Goal: Task Accomplishment & Management: Use online tool/utility

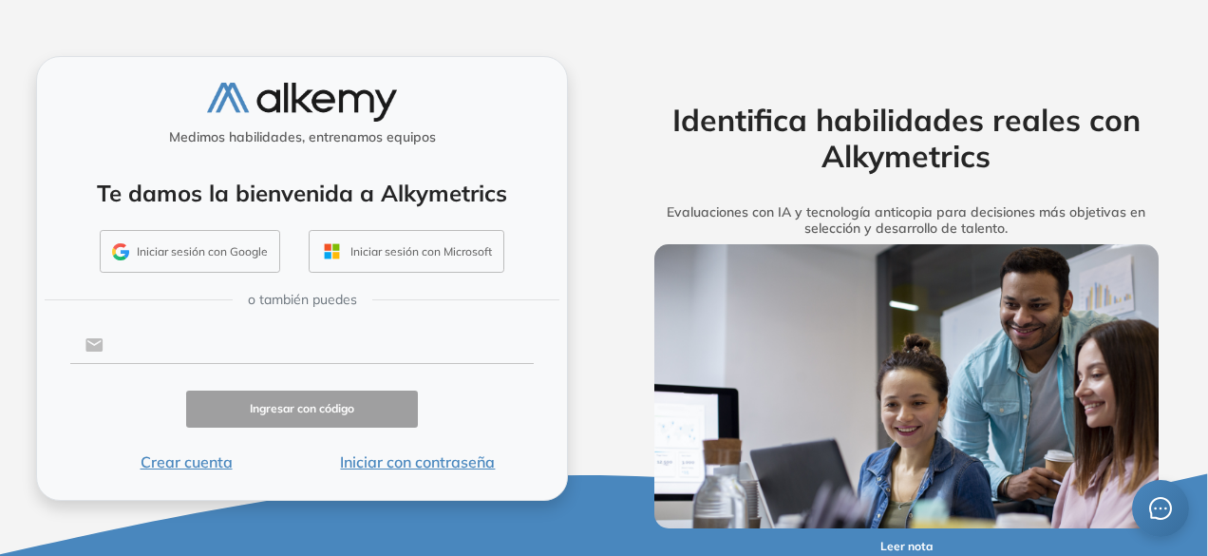
click at [175, 347] on input "text" at bounding box center [319, 345] width 430 height 36
click at [156, 455] on button "Crear cuenta" at bounding box center [186, 461] width 232 height 23
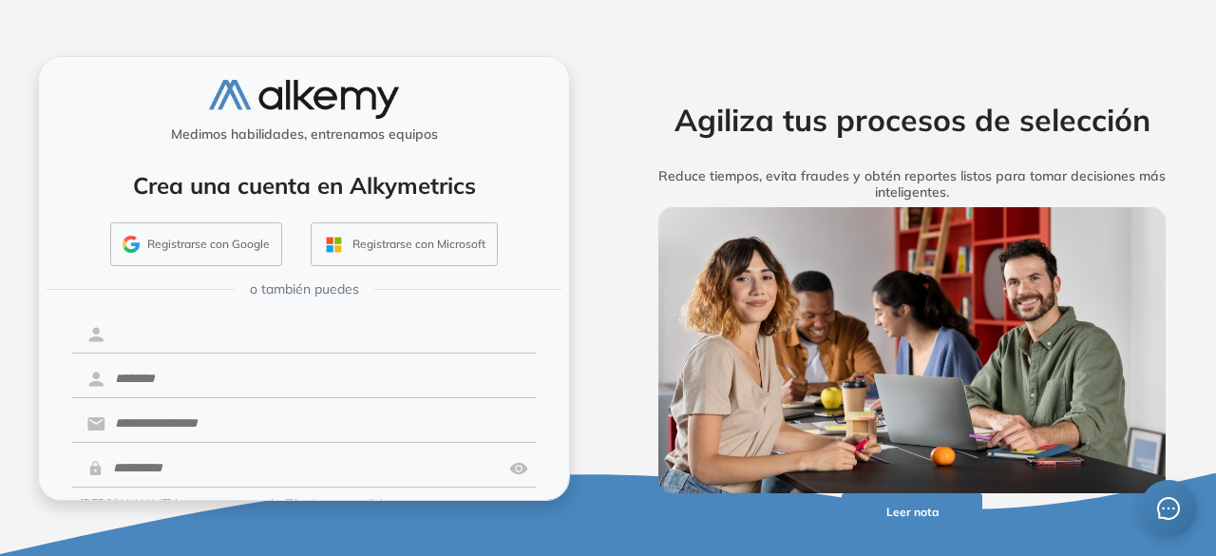
click at [149, 328] on input "text" at bounding box center [320, 334] width 430 height 36
type input "********"
type input "**********"
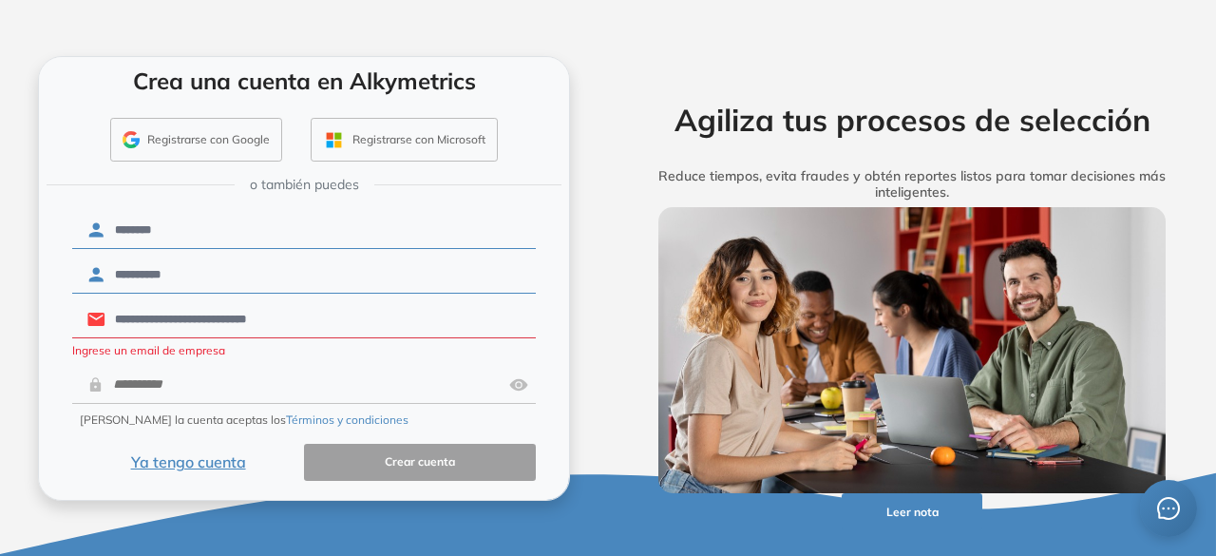
scroll to position [105, 0]
drag, startPoint x: 47, startPoint y: 362, endPoint x: 0, endPoint y: 374, distance: 49.1
click at [0, 373] on div "**********" at bounding box center [304, 278] width 608 height 556
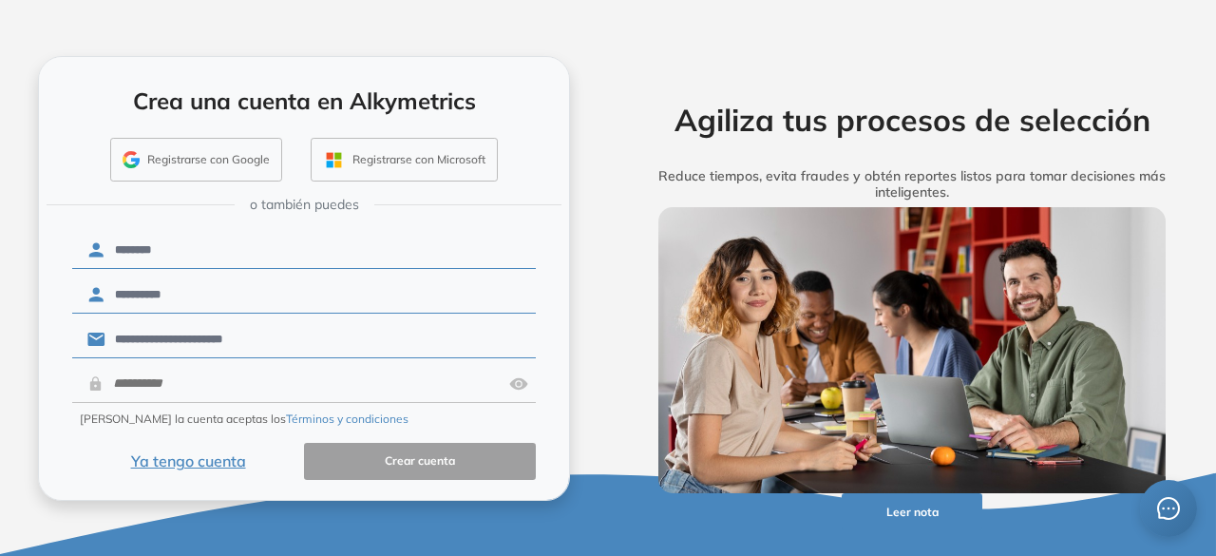
type input "**********"
click at [150, 366] on input "text" at bounding box center [303, 384] width 398 height 36
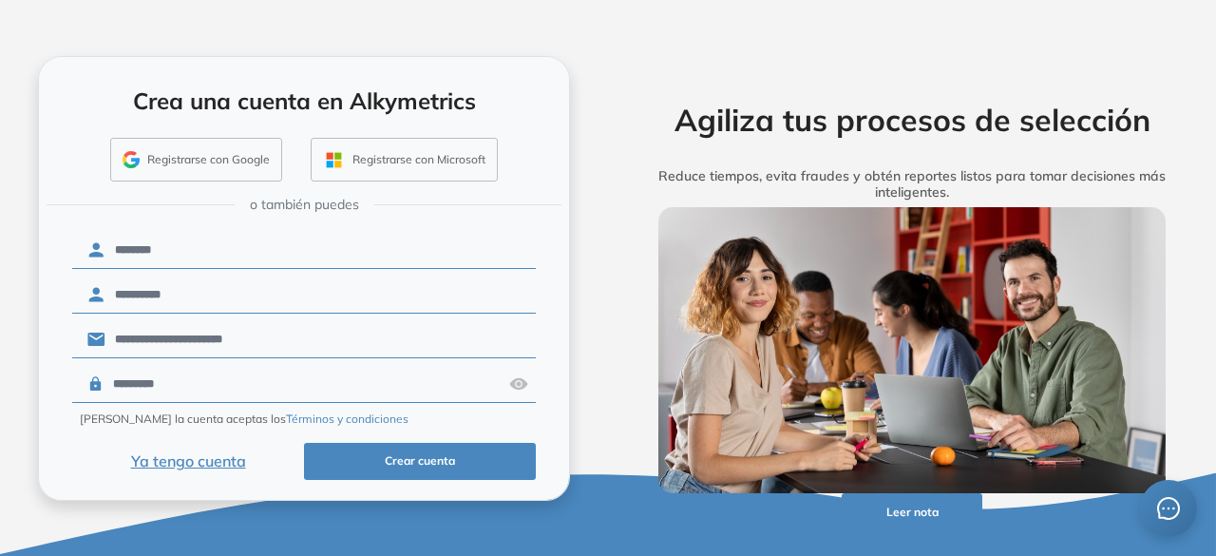
type input "*********"
click at [374, 458] on button "Crear cuenta" at bounding box center [420, 461] width 232 height 37
click at [415, 457] on button "Crear cuenta" at bounding box center [420, 461] width 232 height 37
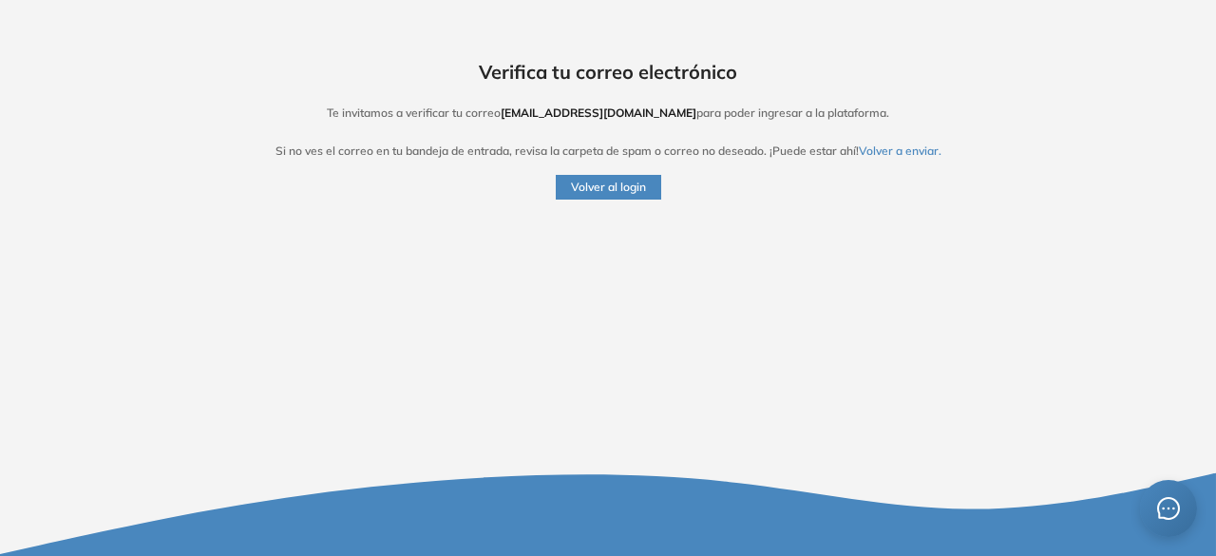
click at [597, 189] on button "Volver al login" at bounding box center [608, 187] width 105 height 25
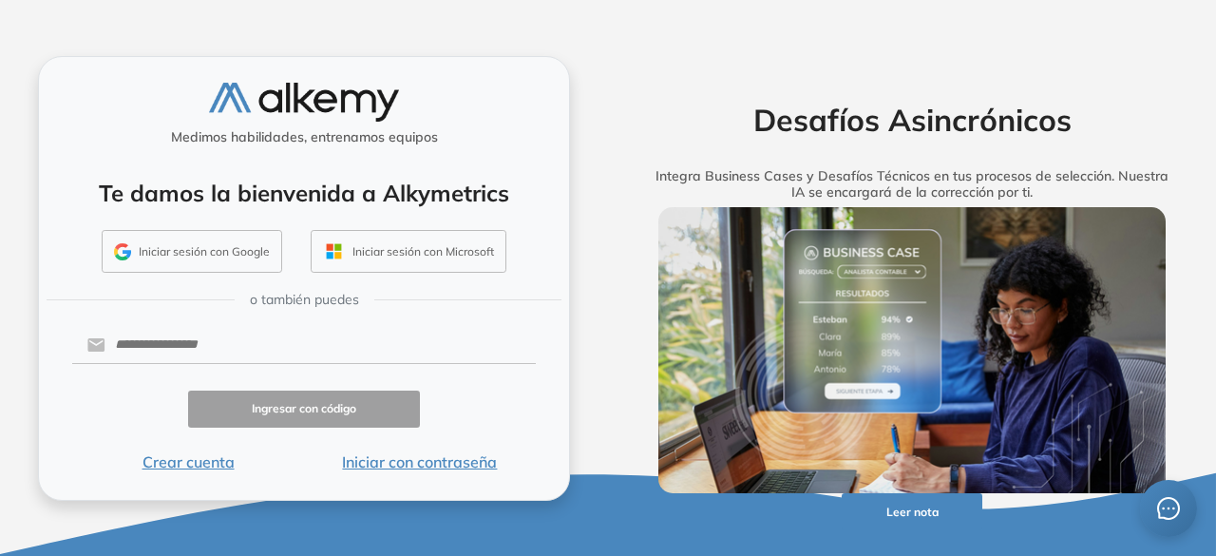
click at [377, 464] on button "Iniciar con contraseña" at bounding box center [420, 461] width 232 height 23
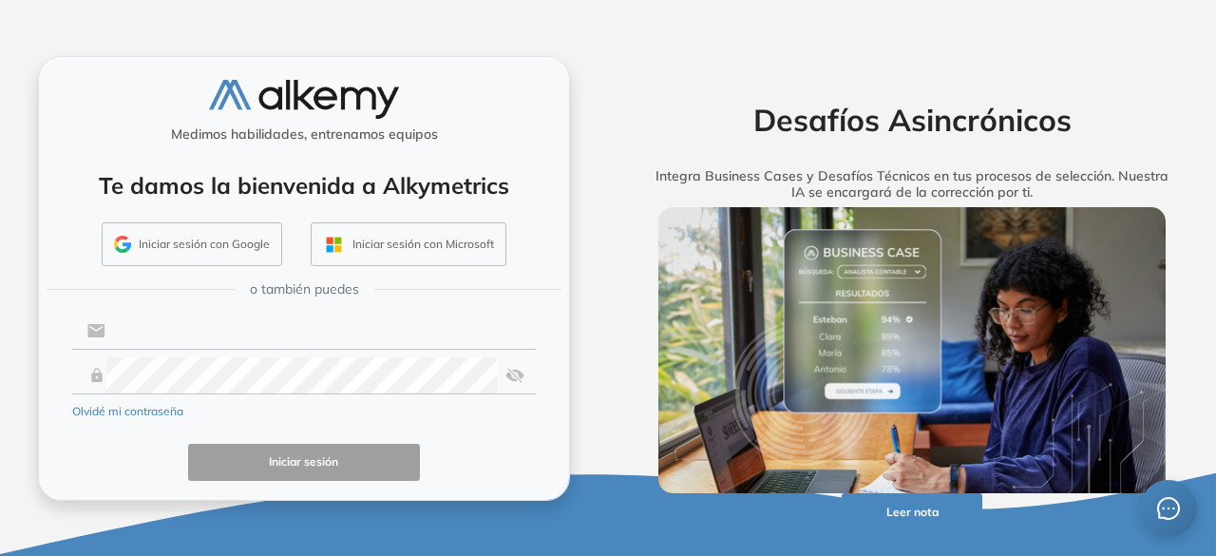
click at [181, 327] on input "text" at bounding box center [320, 330] width 430 height 36
type input "**********"
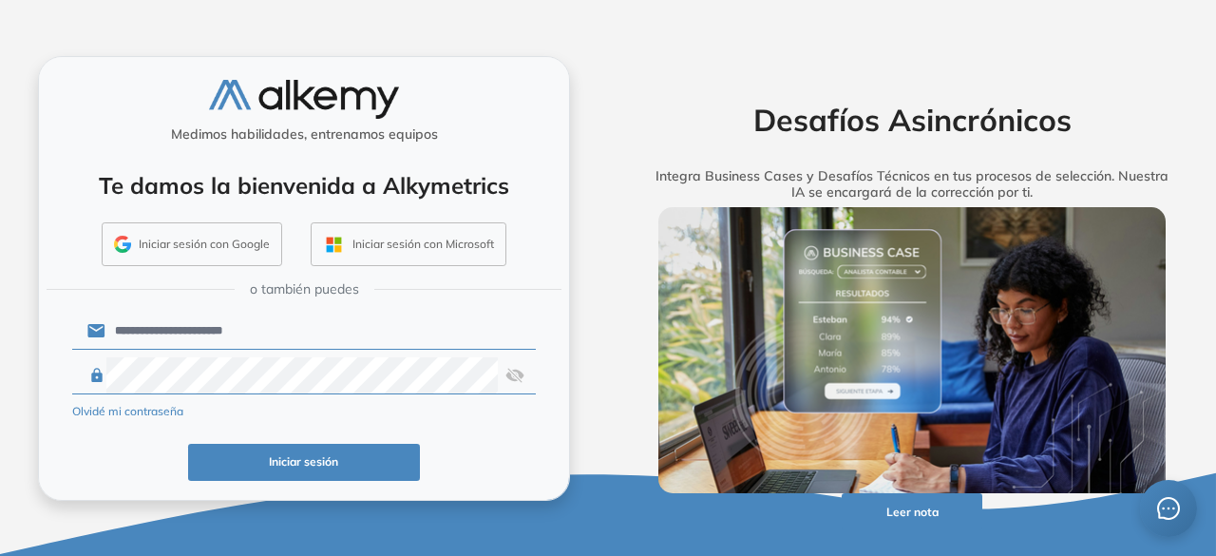
click button "Iniciar sesión" at bounding box center [304, 462] width 232 height 37
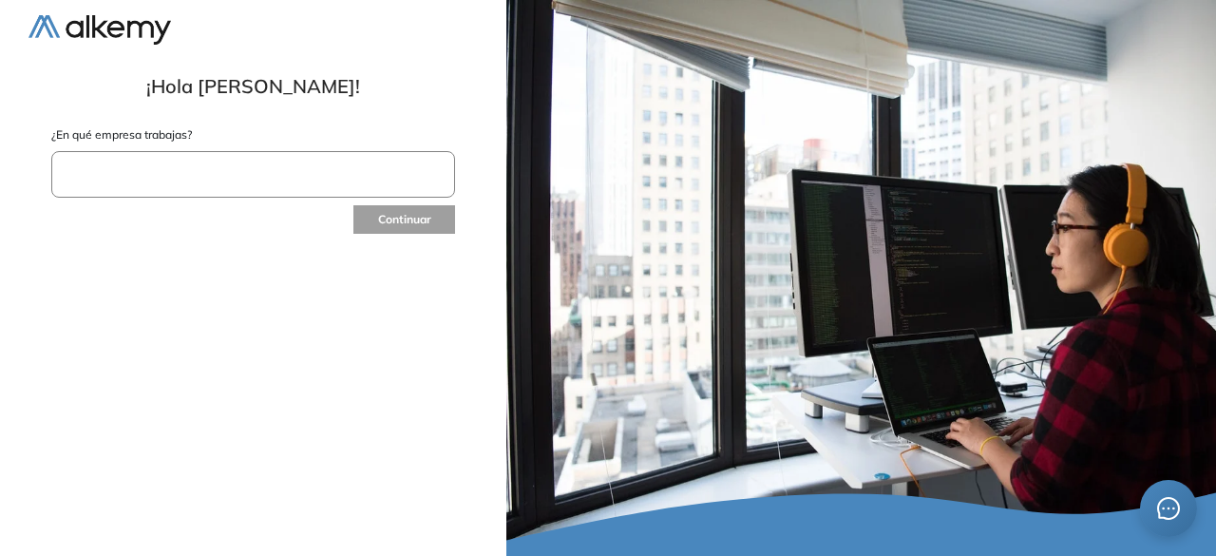
click at [146, 174] on input "text" at bounding box center [253, 174] width 404 height 47
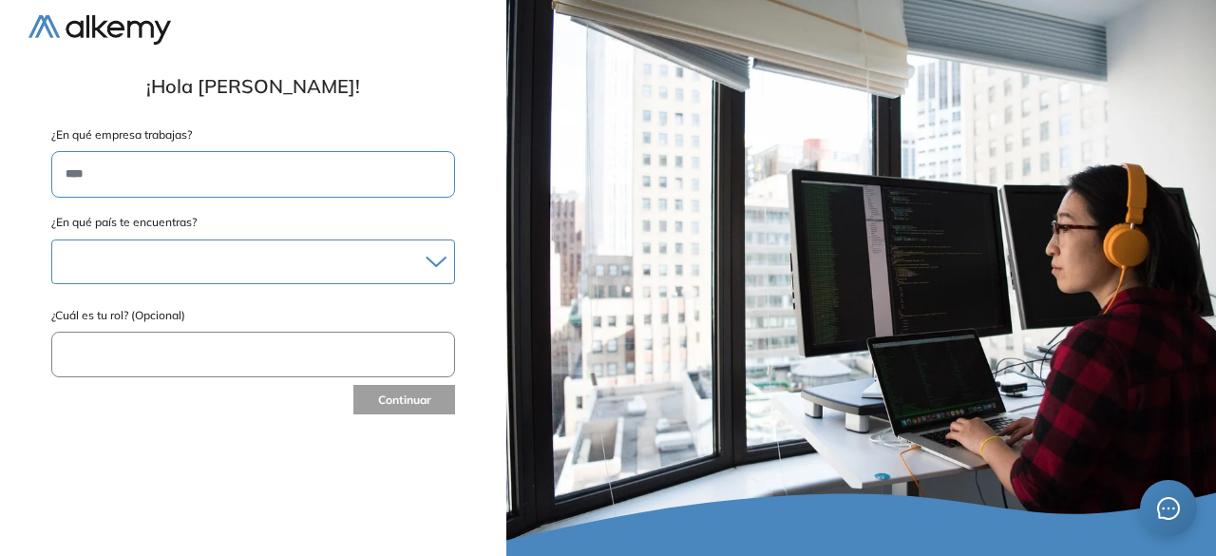
type input "****"
click at [150, 254] on div at bounding box center [253, 262] width 402 height 28
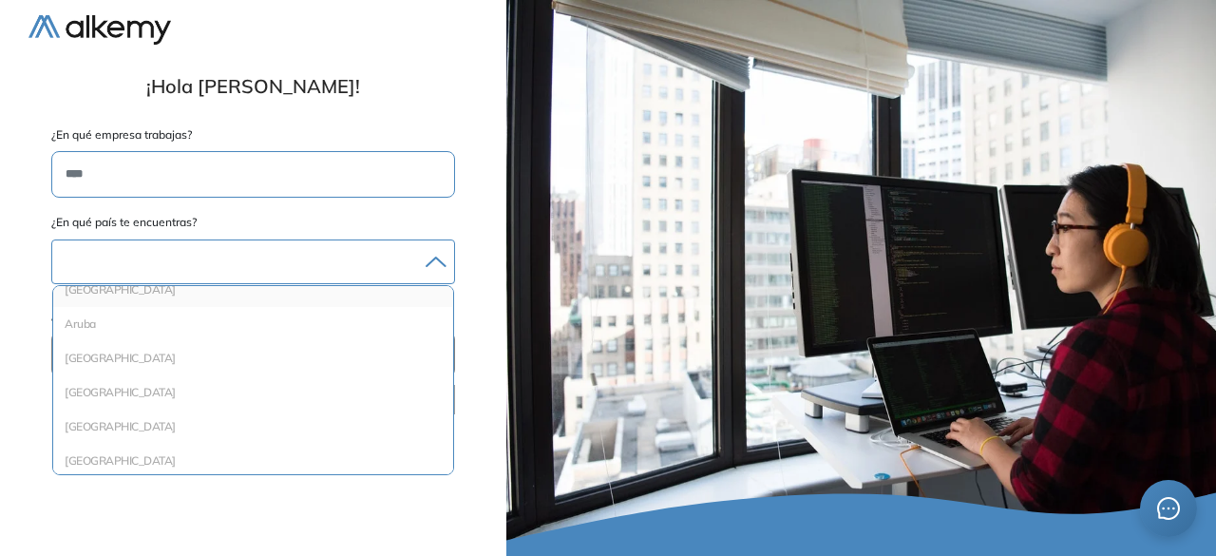
scroll to position [95, 0]
click at [104, 325] on div "[GEOGRAPHIC_DATA]" at bounding box center [253, 318] width 400 height 34
click at [96, 319] on li "Argentina" at bounding box center [253, 318] width 385 height 19
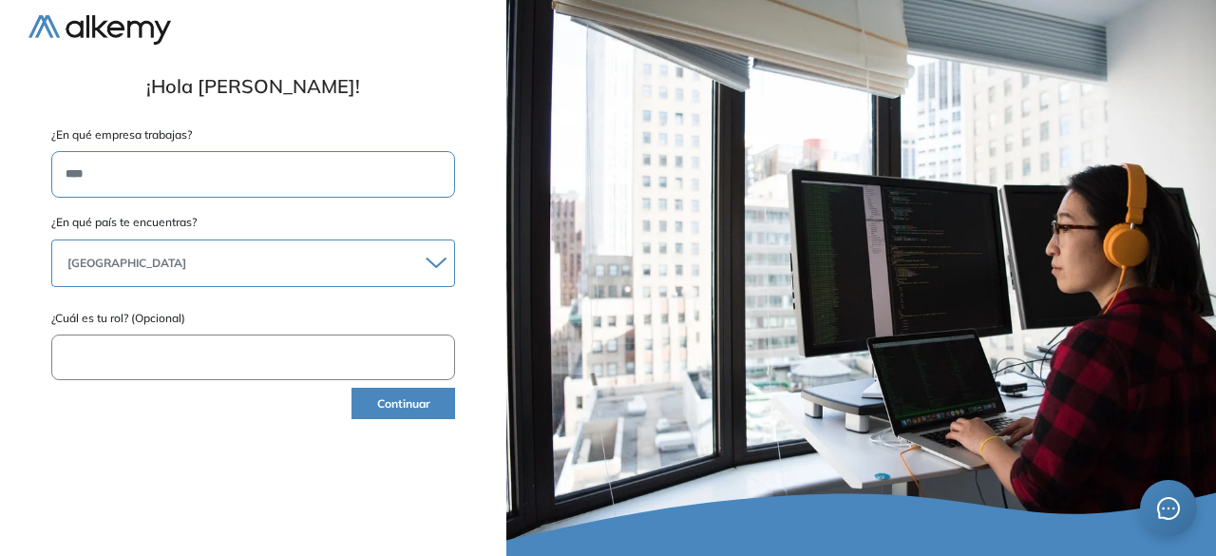
click at [108, 341] on input "text" at bounding box center [253, 357] width 404 height 47
type input "*********"
click at [395, 416] on form "**********" at bounding box center [252, 274] width 449 height 296
click at [391, 410] on button "Continuar" at bounding box center [403, 403] width 104 height 31
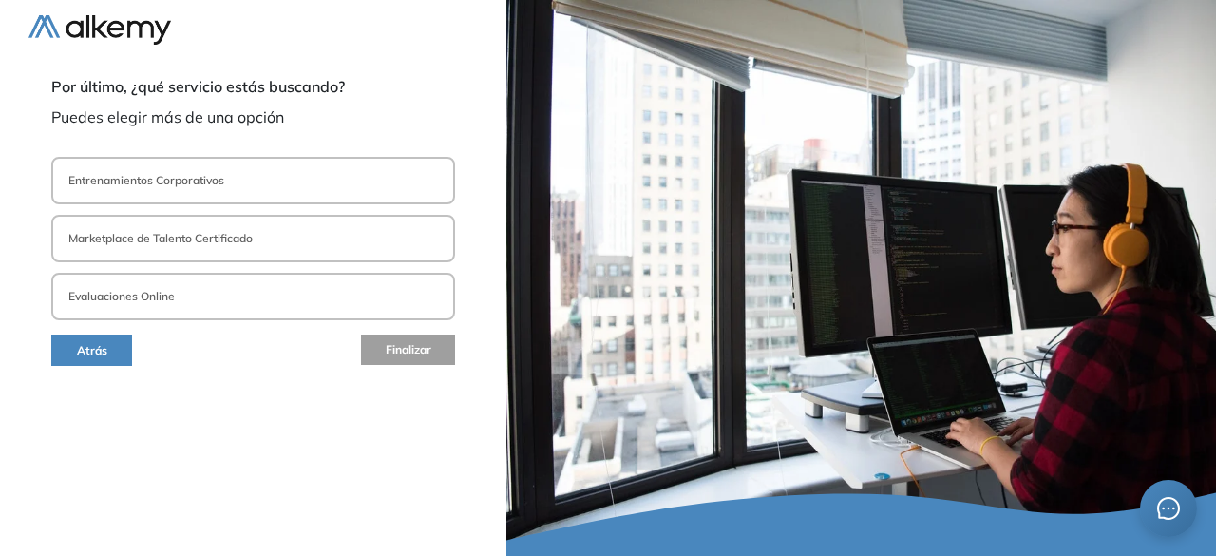
click at [115, 181] on p "Entrenamientos Corporativos" at bounding box center [146, 180] width 156 height 17
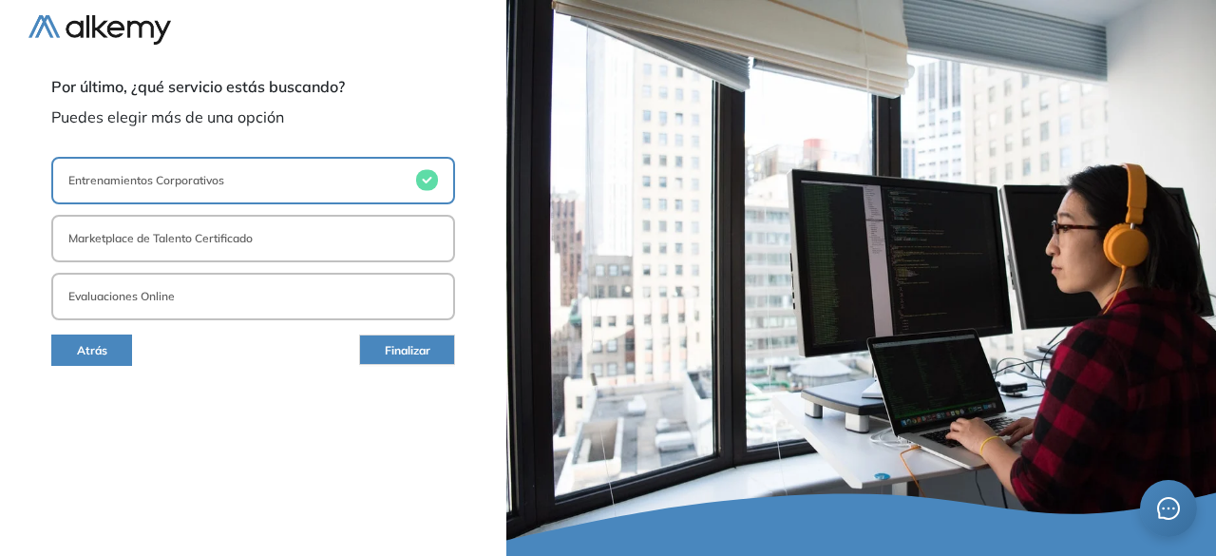
click at [198, 305] on button "Evaluaciones Online" at bounding box center [253, 296] width 404 height 47
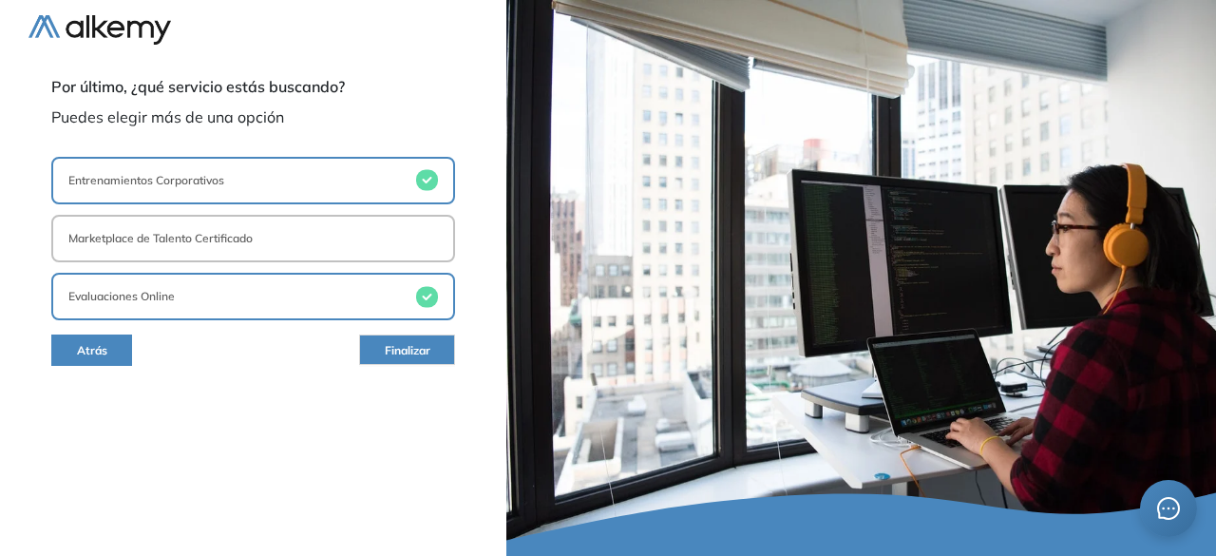
click at [393, 354] on span "Finalizar" at bounding box center [408, 351] width 46 height 18
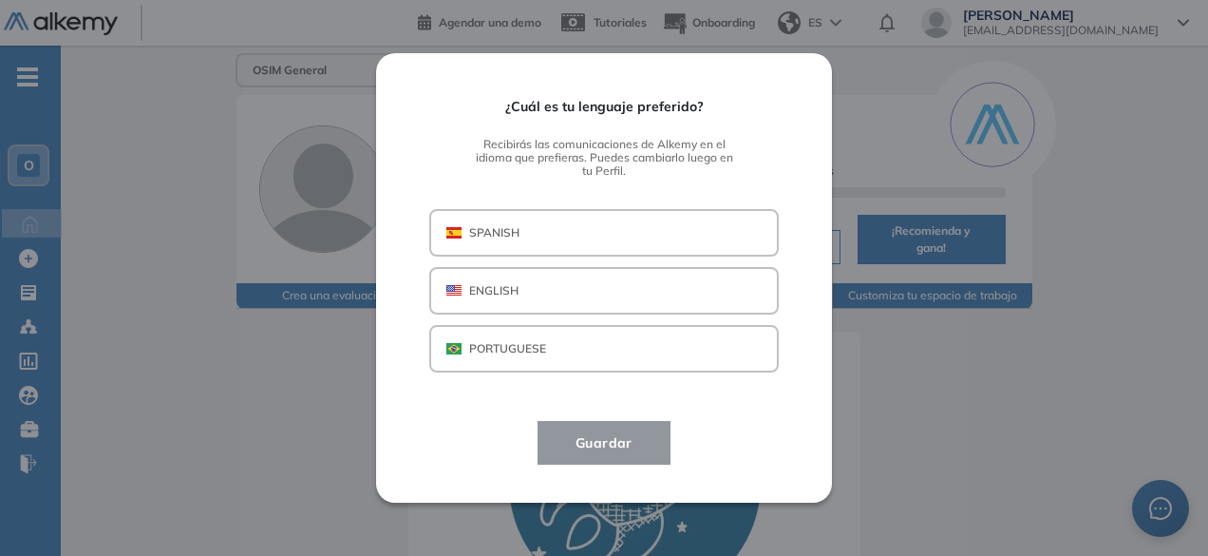
click at [478, 239] on p "SPANISH" at bounding box center [494, 232] width 50 height 17
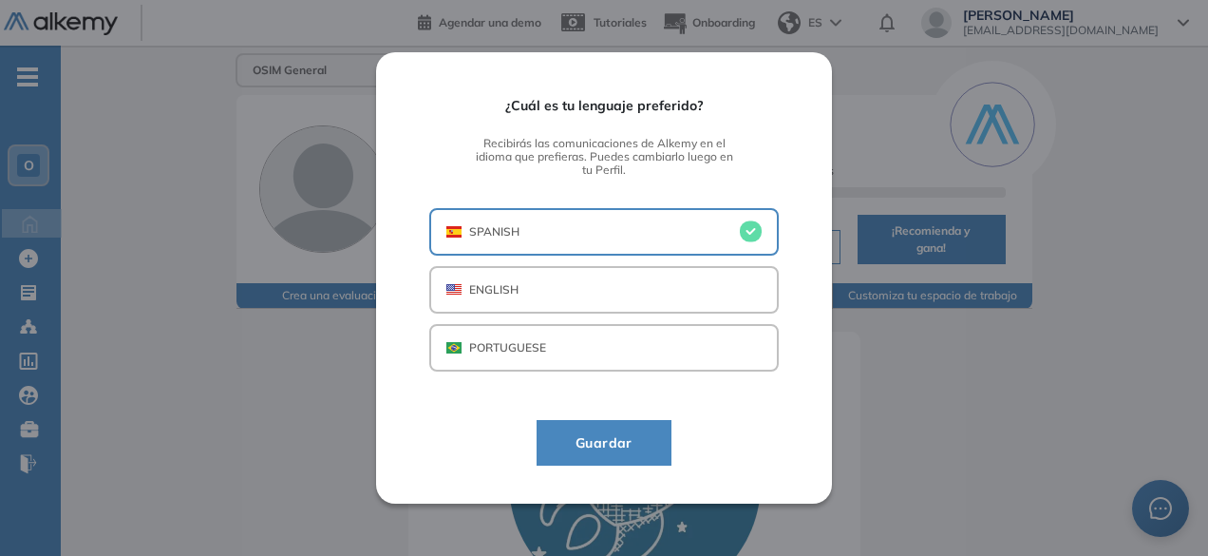
click at [589, 429] on button "Guardar" at bounding box center [604, 443] width 135 height 46
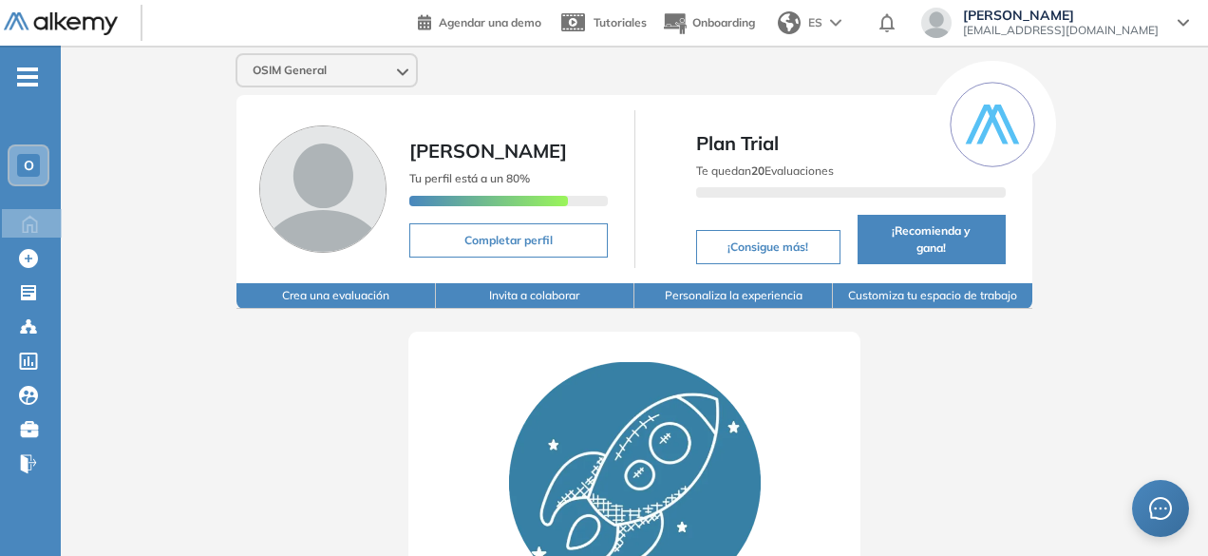
click at [285, 283] on button "Crea una evaluación" at bounding box center [335, 296] width 198 height 26
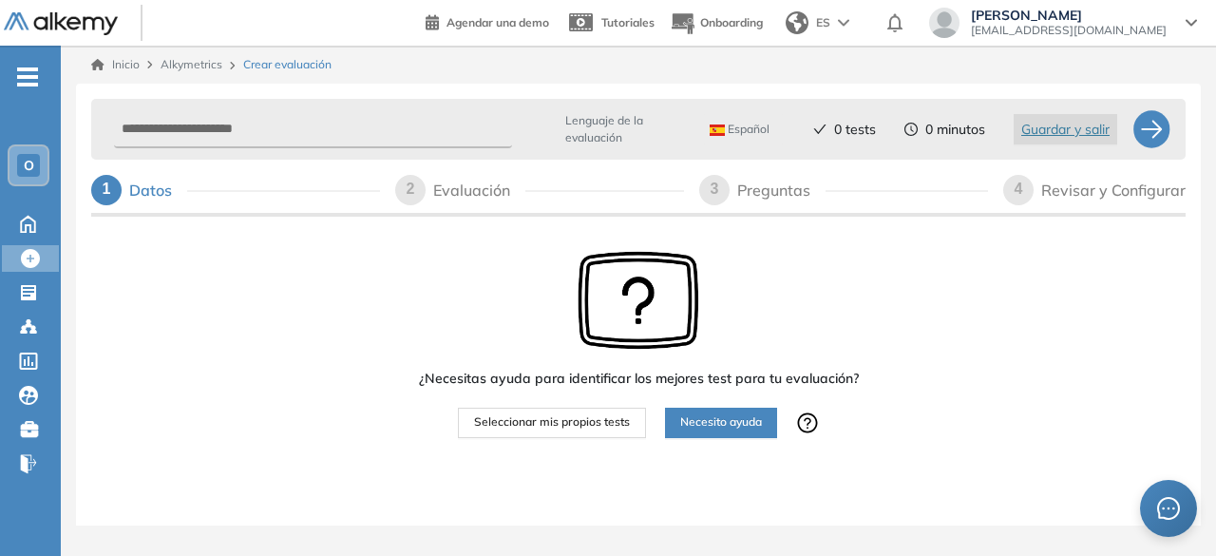
click at [622, 420] on span "Seleccionar mis propios tests" at bounding box center [552, 422] width 156 height 18
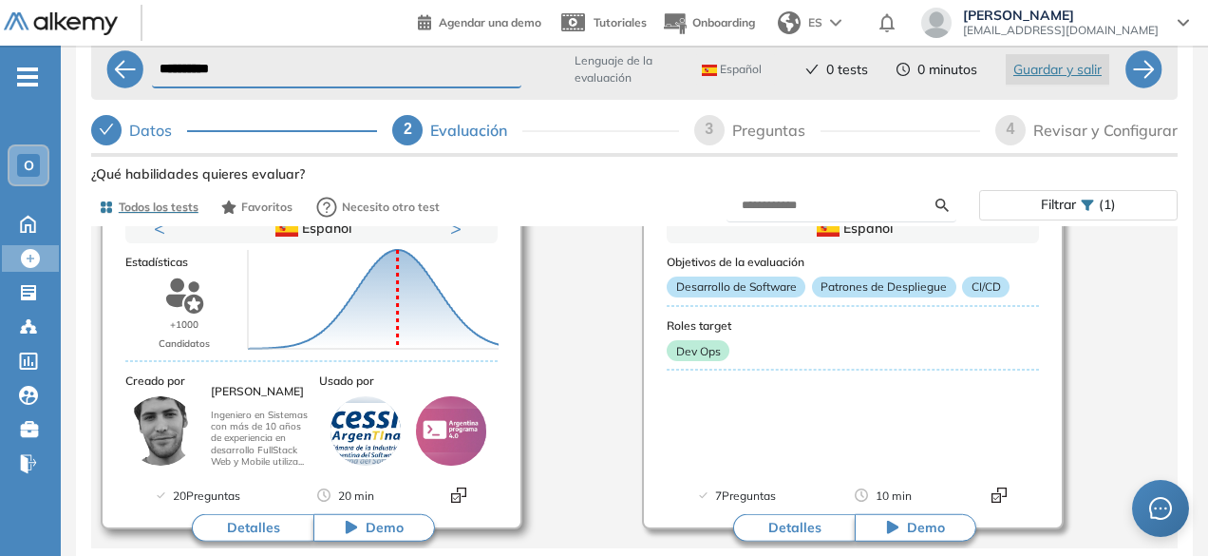
scroll to position [8007, 0]
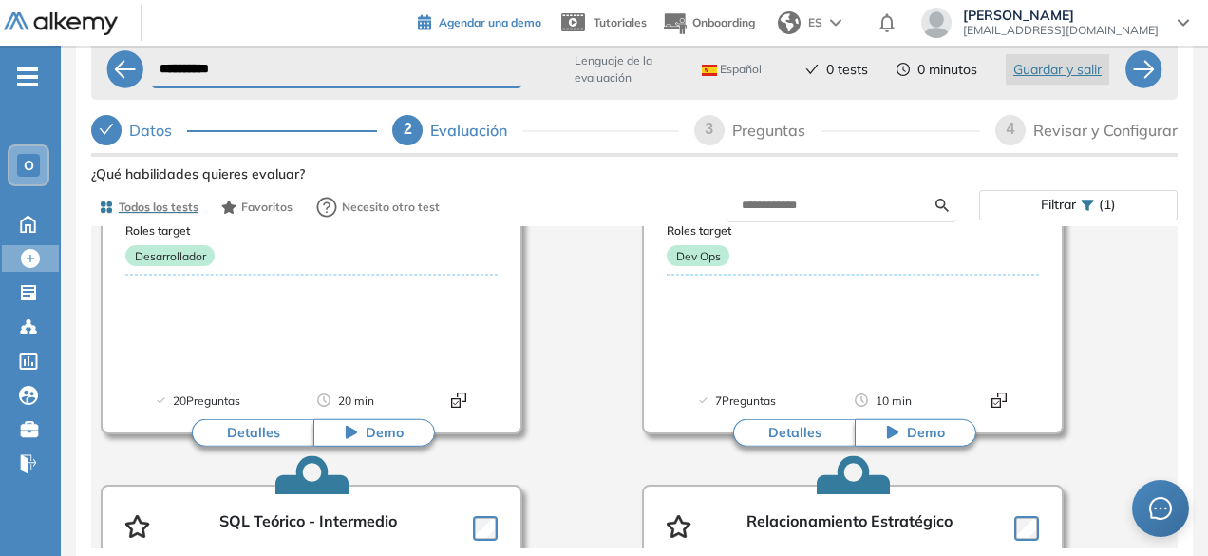
click at [541, 26] on span "Agendar una demo" at bounding box center [490, 22] width 103 height 14
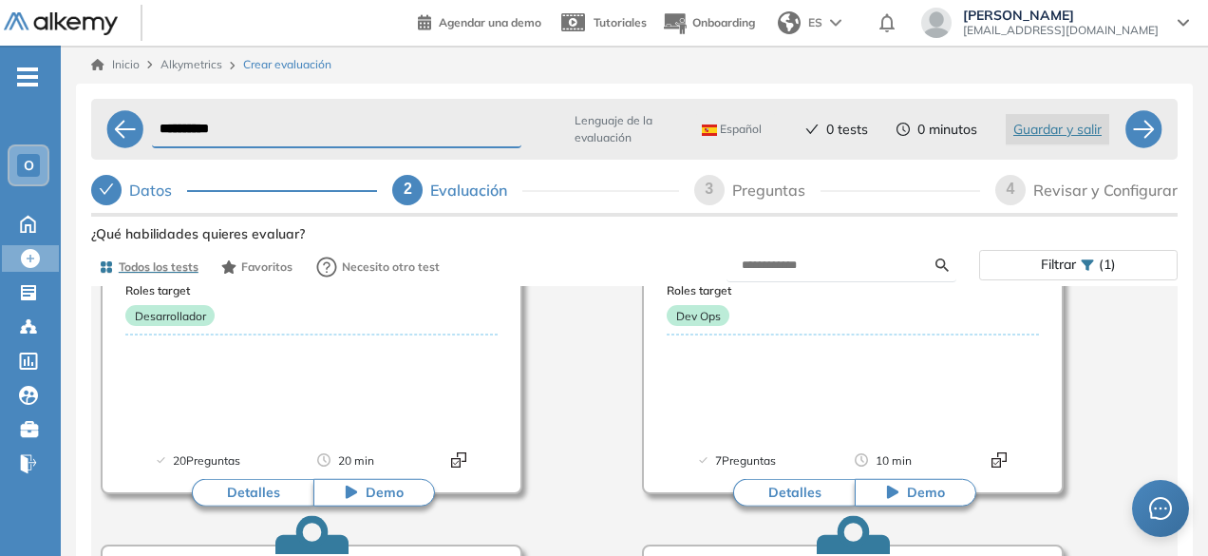
click at [116, 187] on div at bounding box center [106, 190] width 30 height 30
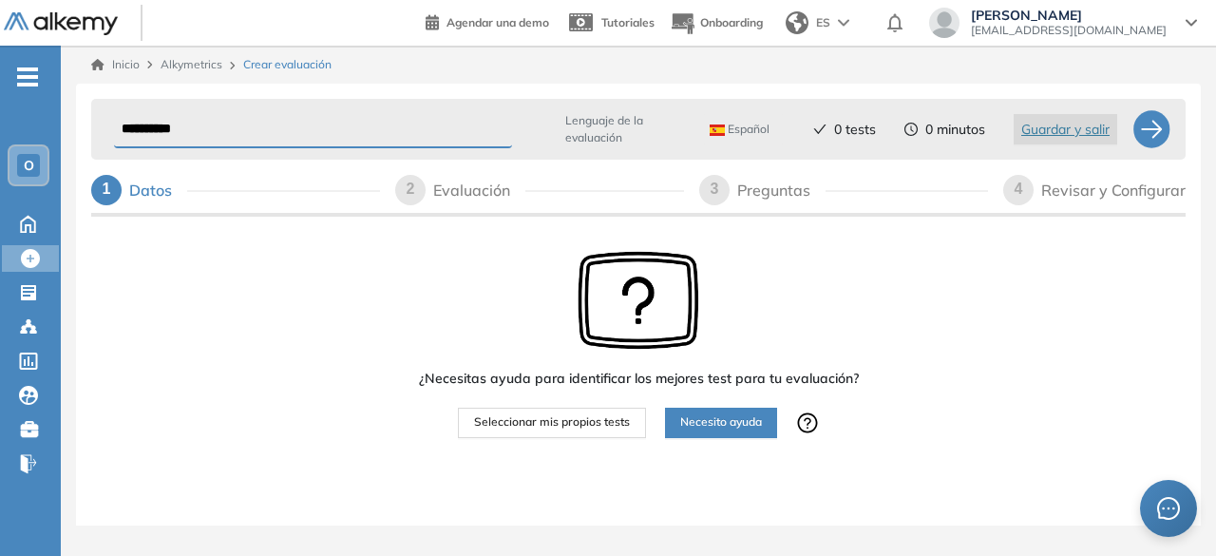
click at [725, 434] on button "Necesito ayuda" at bounding box center [721, 422] width 112 height 30
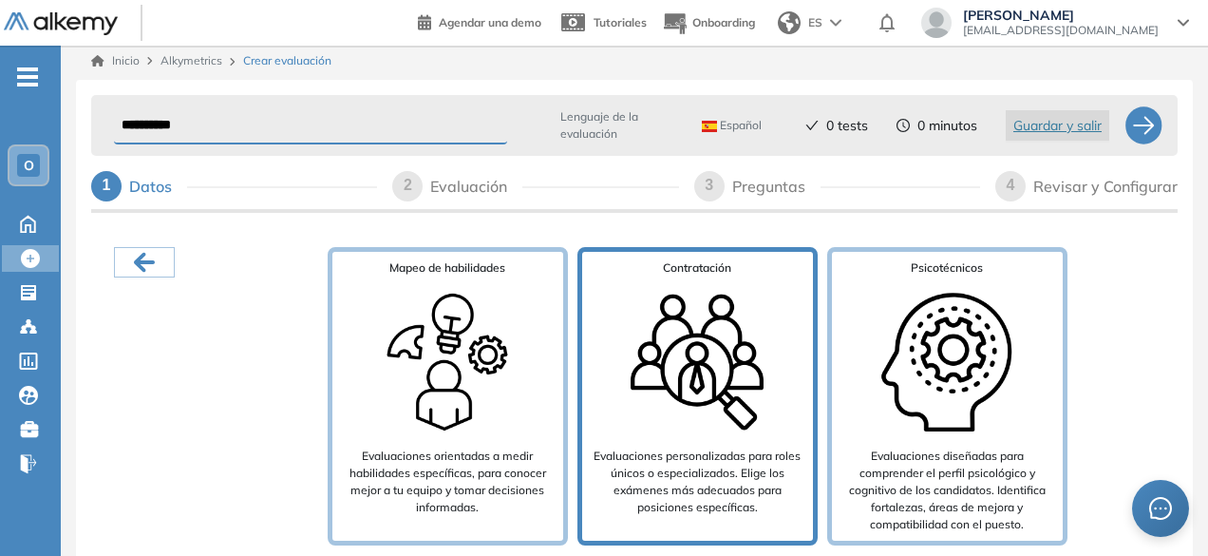
scroll to position [19, 0]
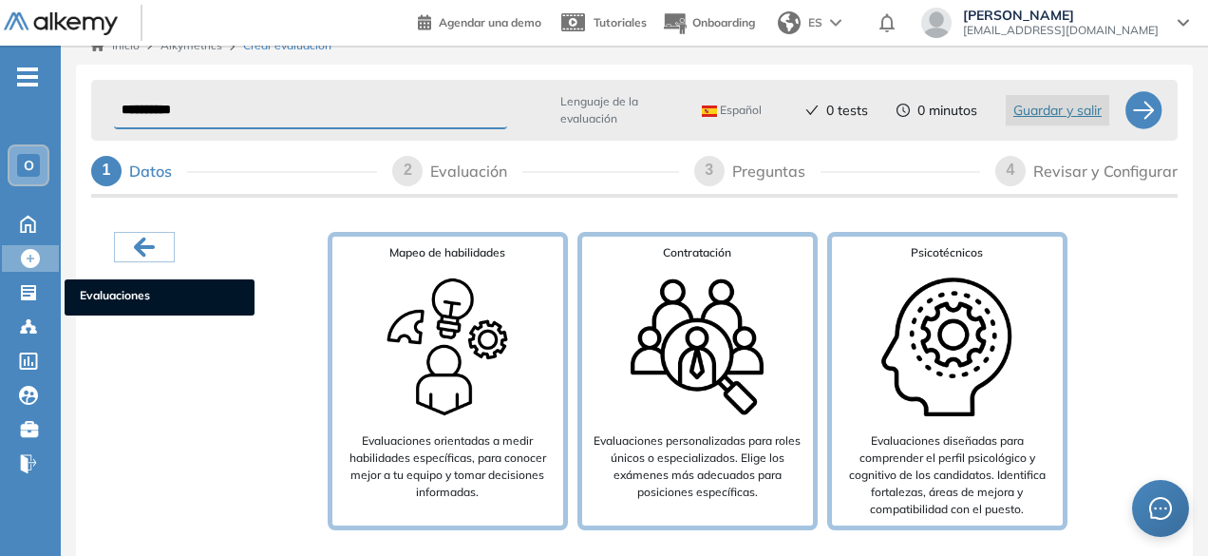
drag, startPoint x: 25, startPoint y: 294, endPoint x: 752, endPoint y: 106, distance: 751.4
click at [25, 293] on icon at bounding box center [28, 292] width 19 height 19
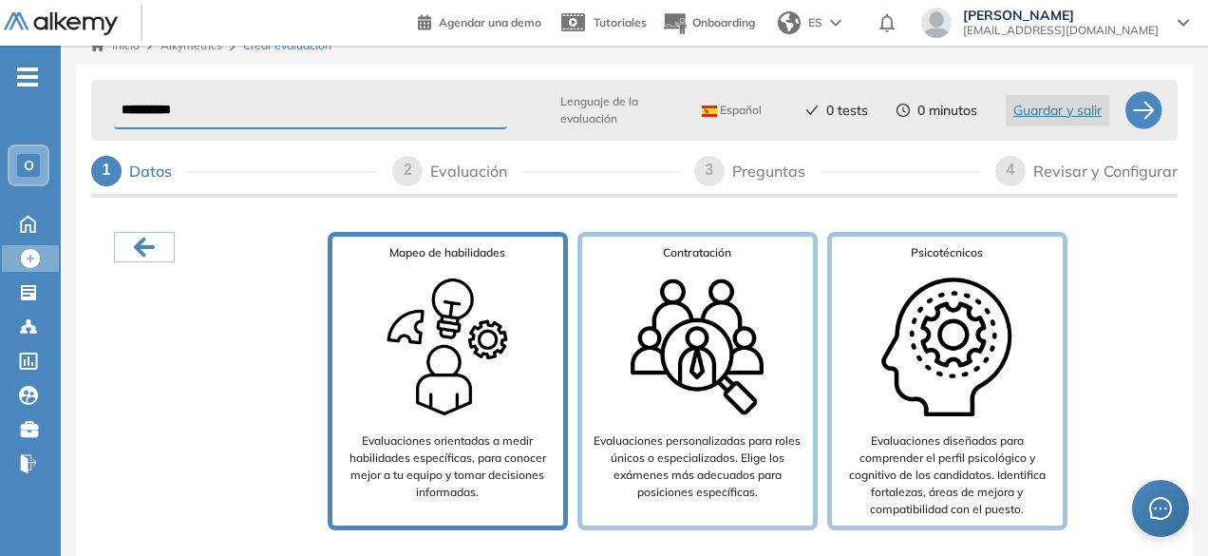
click at [437, 400] on img at bounding box center [447, 347] width 152 height 152
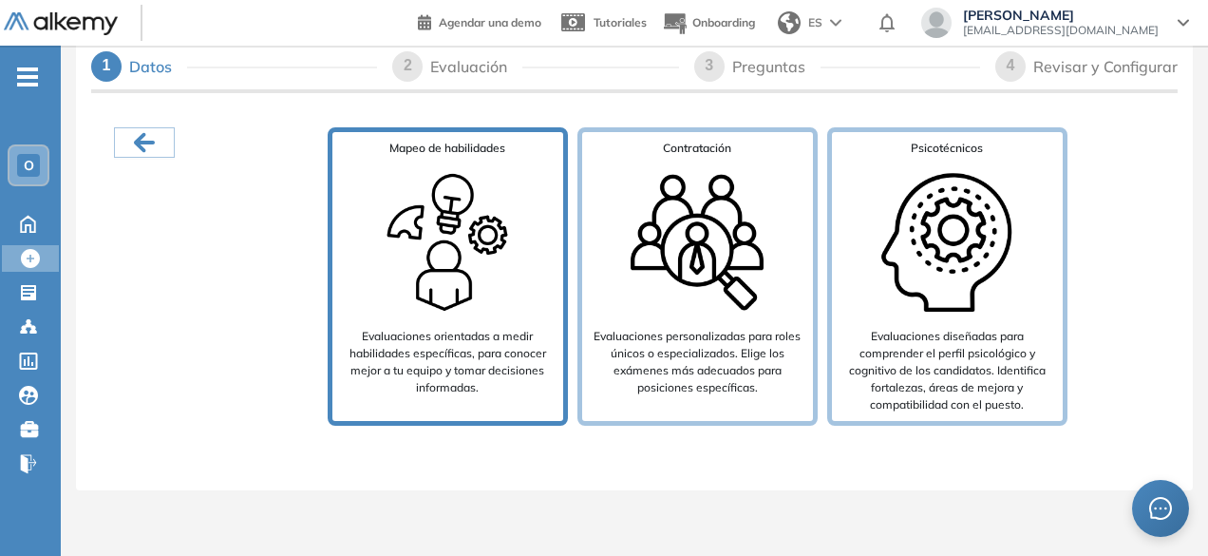
scroll to position [122, 0]
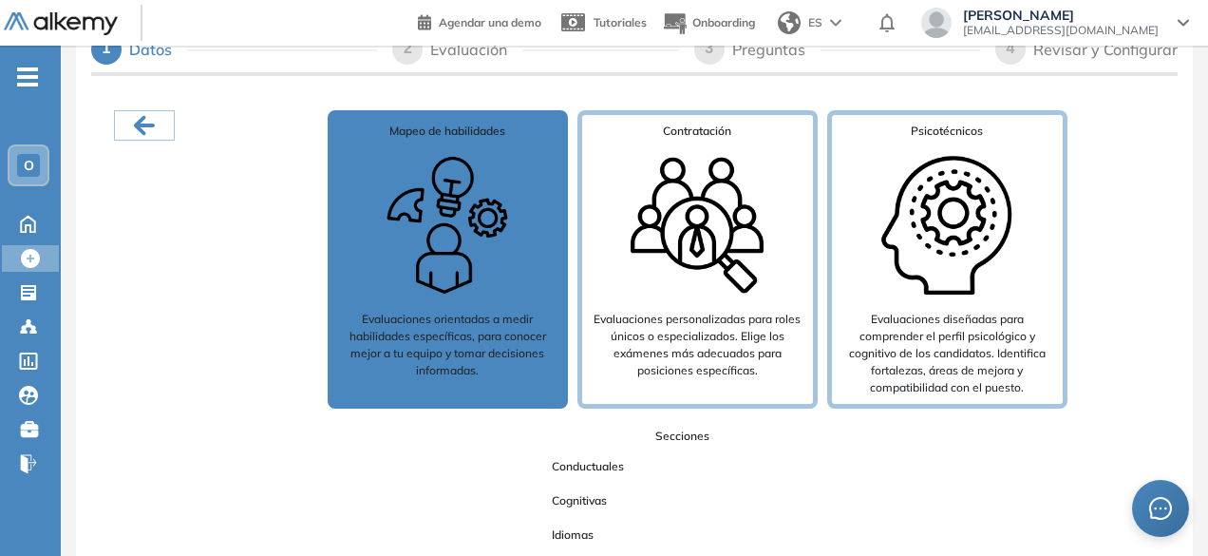
click at [442, 236] on img at bounding box center [447, 225] width 152 height 152
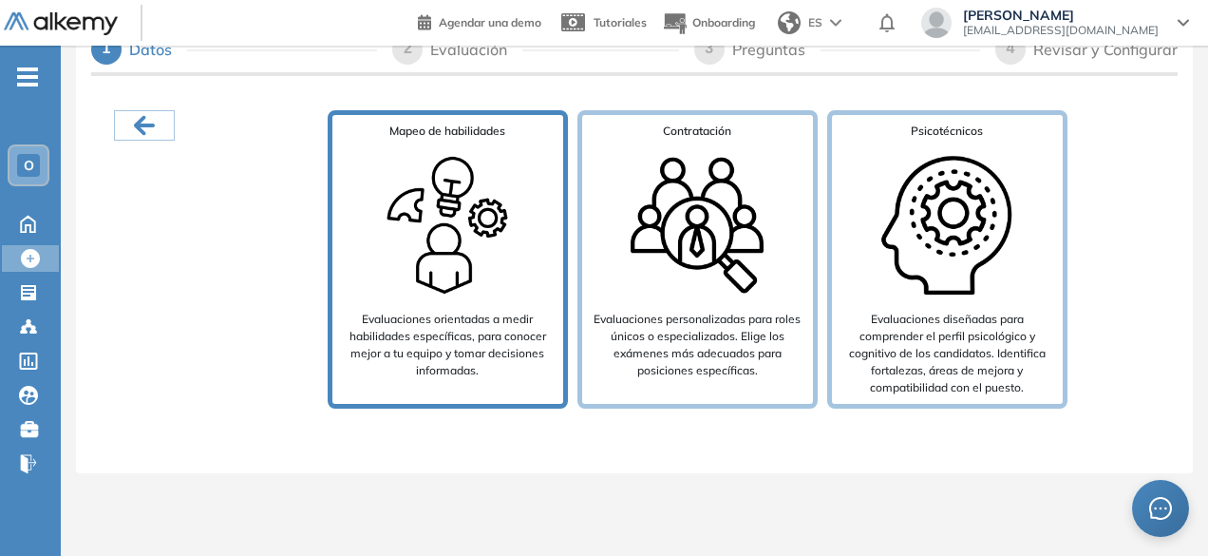
click at [474, 243] on img at bounding box center [447, 225] width 152 height 152
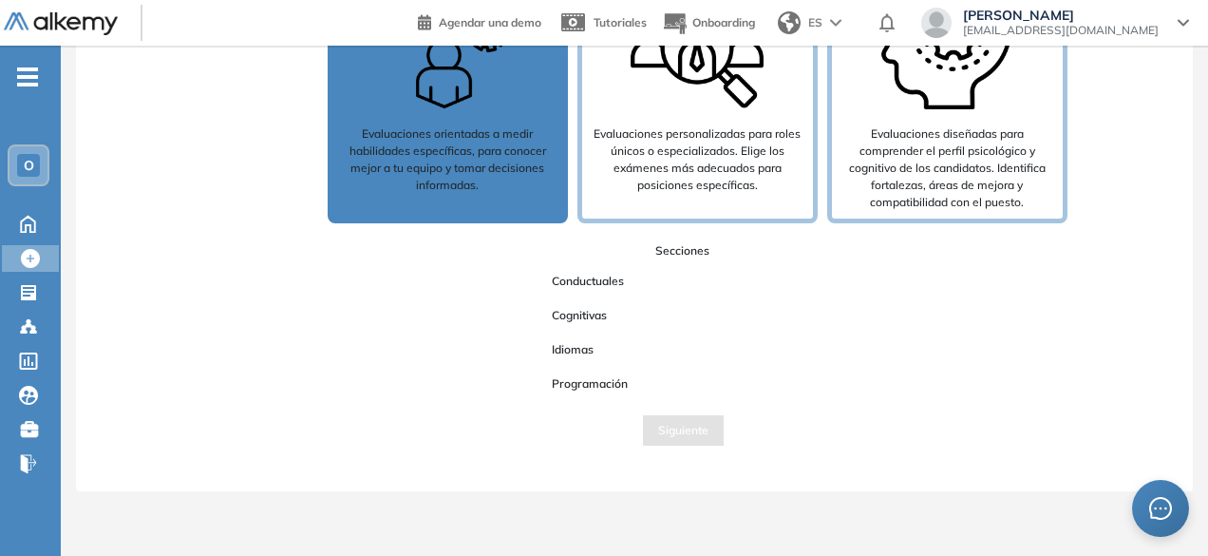
scroll to position [209, 0]
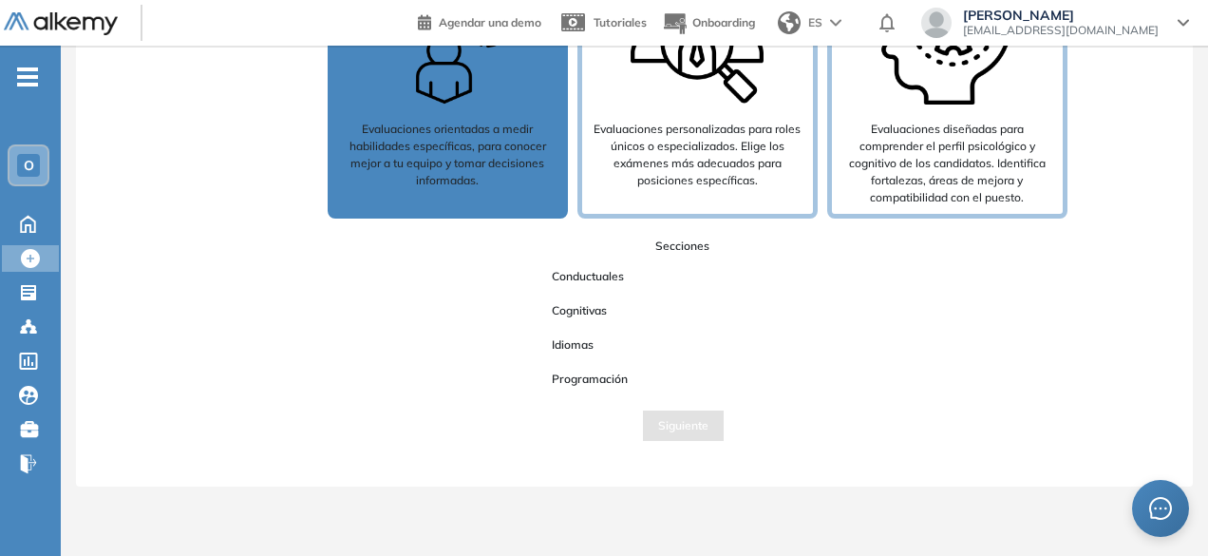
click at [584, 282] on span "Conductuales" at bounding box center [588, 276] width 103 height 25
click at [690, 246] on div "Secciones Conductuales Cognitivas Idiomas Programación Siguiente" at bounding box center [682, 338] width 961 height 203
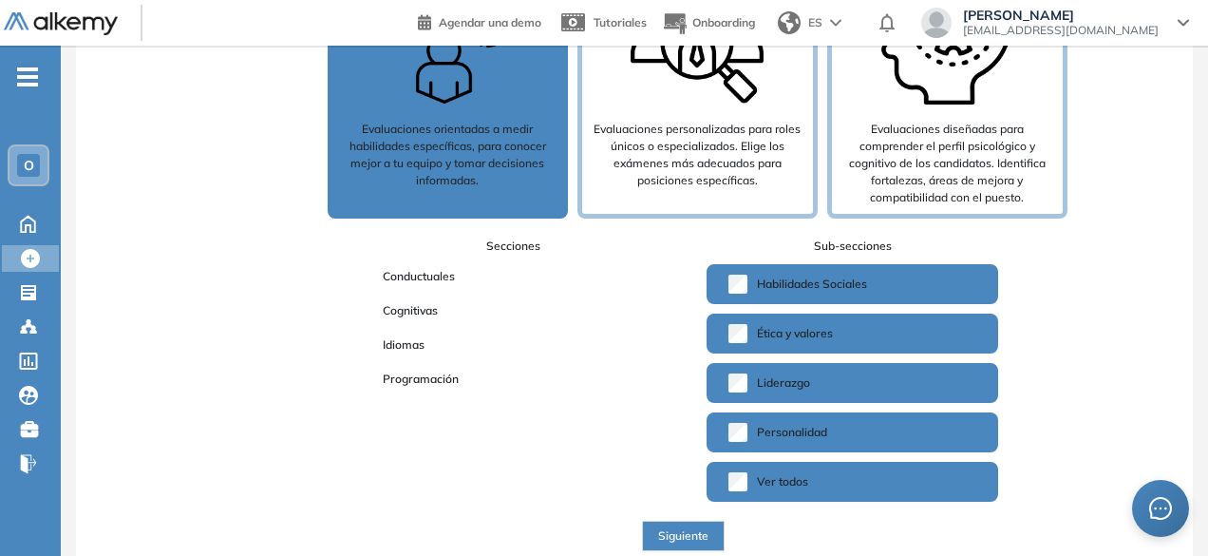
click at [706, 530] on span "Siguiente" at bounding box center [683, 536] width 50 height 18
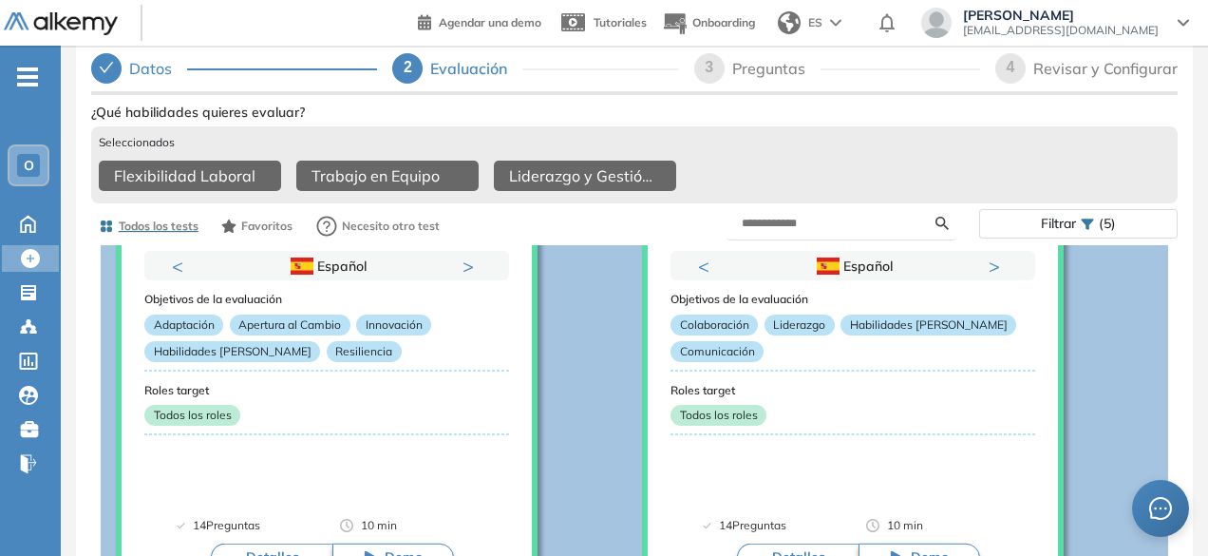
scroll to position [0, 0]
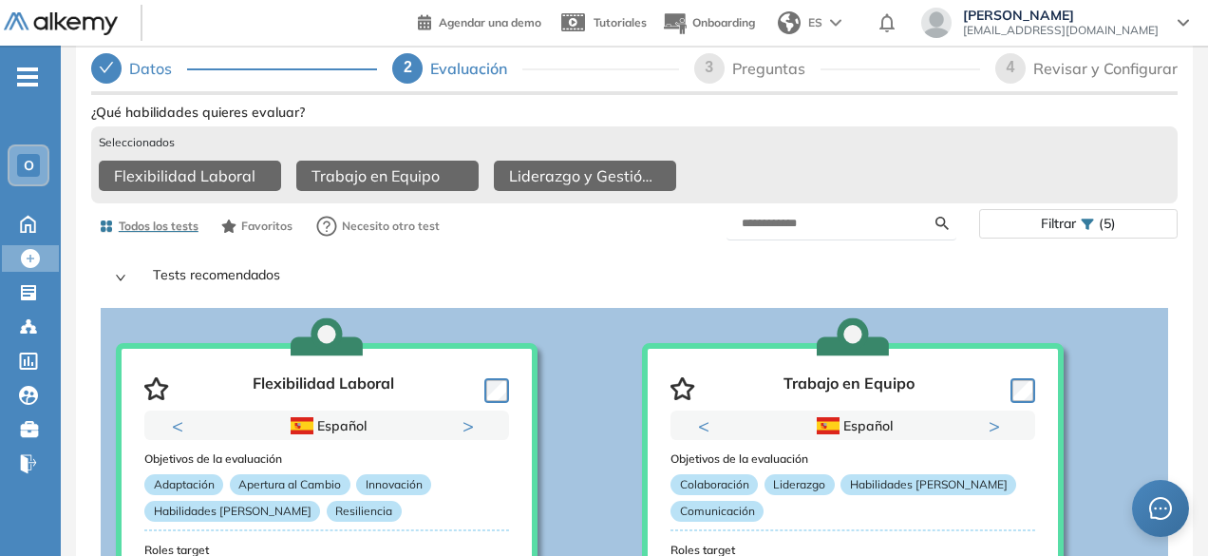
click at [123, 280] on icon "right" at bounding box center [120, 277] width 9 height 6
click at [182, 280] on p "Tests recomendados" at bounding box center [646, 278] width 1016 height 28
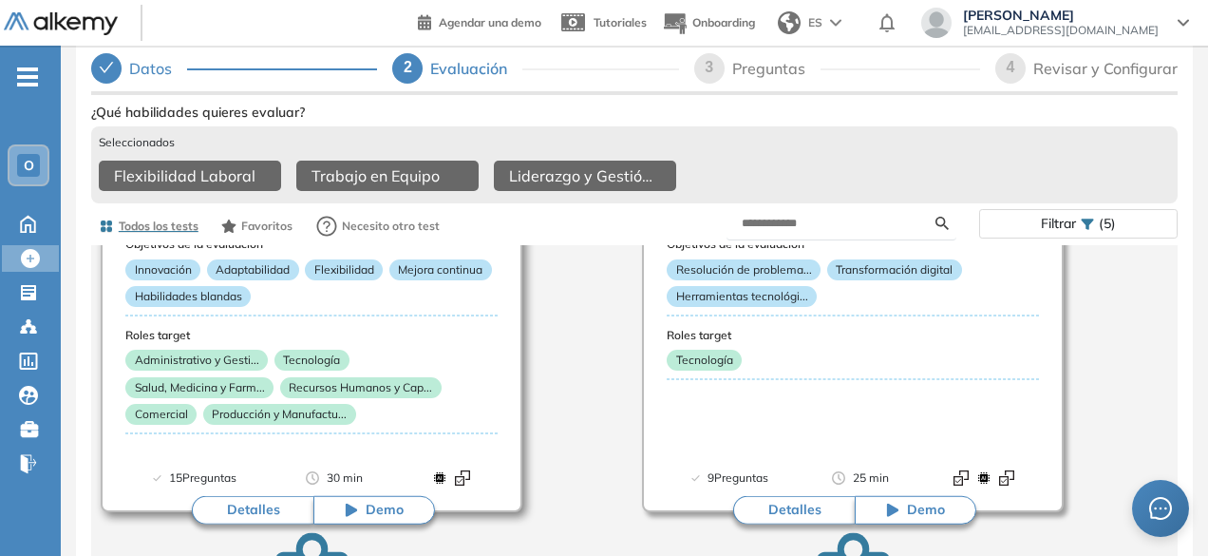
scroll to position [380, 0]
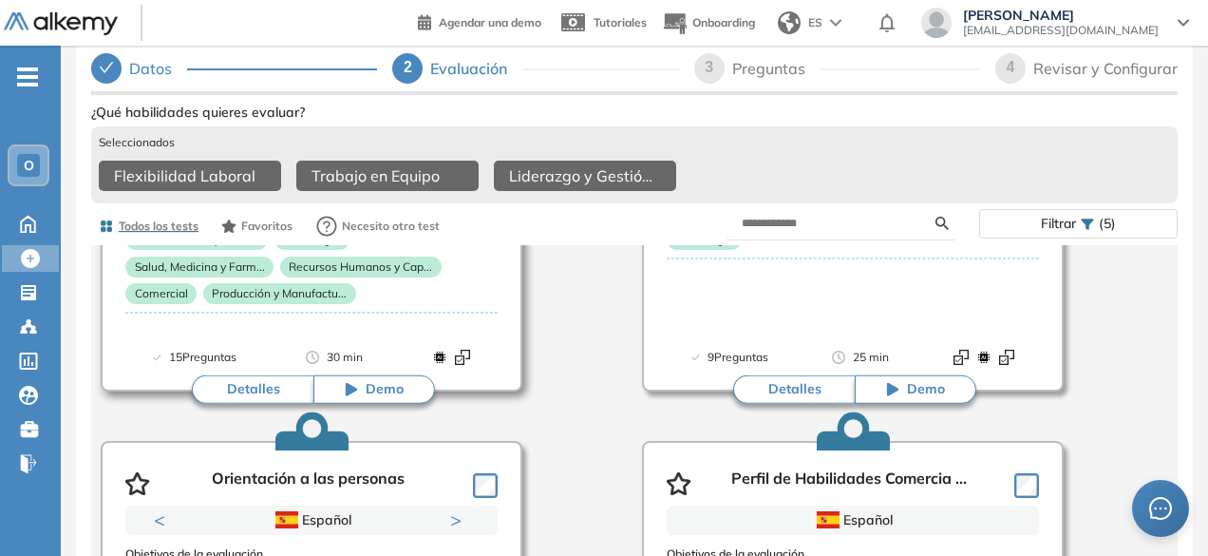
click at [370, 399] on span "Demo" at bounding box center [385, 389] width 38 height 19
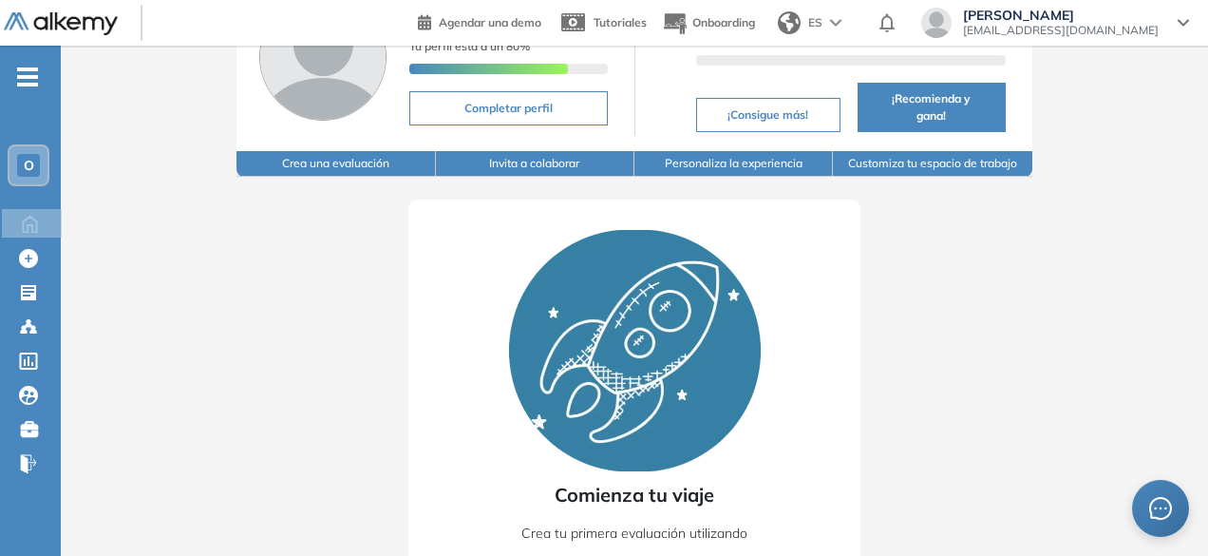
scroll to position [245, 0]
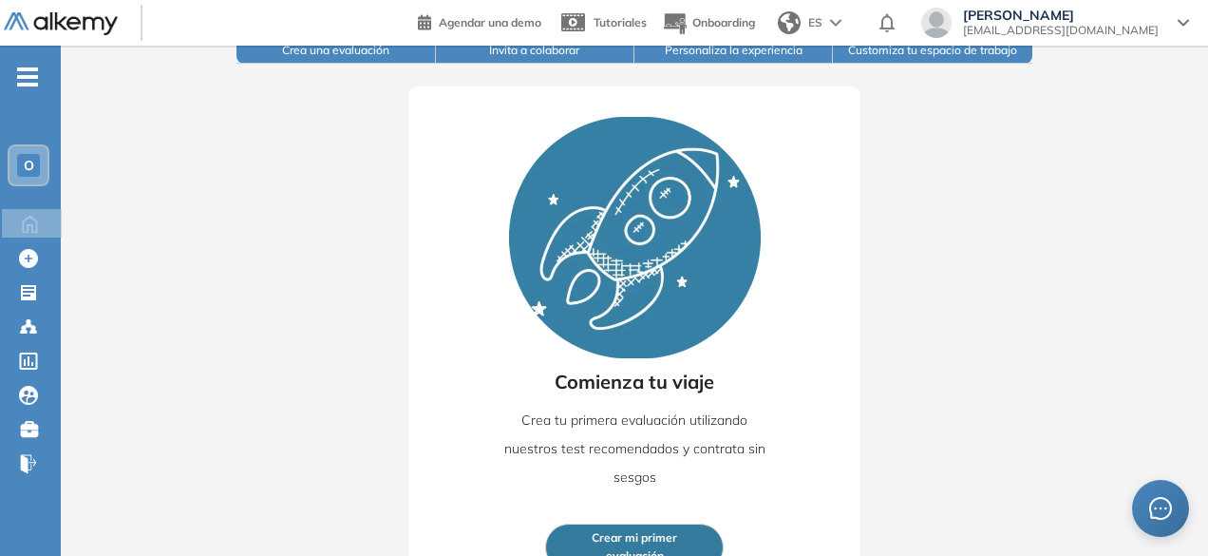
click at [671, 529] on span "Crear mi primer" at bounding box center [634, 538] width 85 height 18
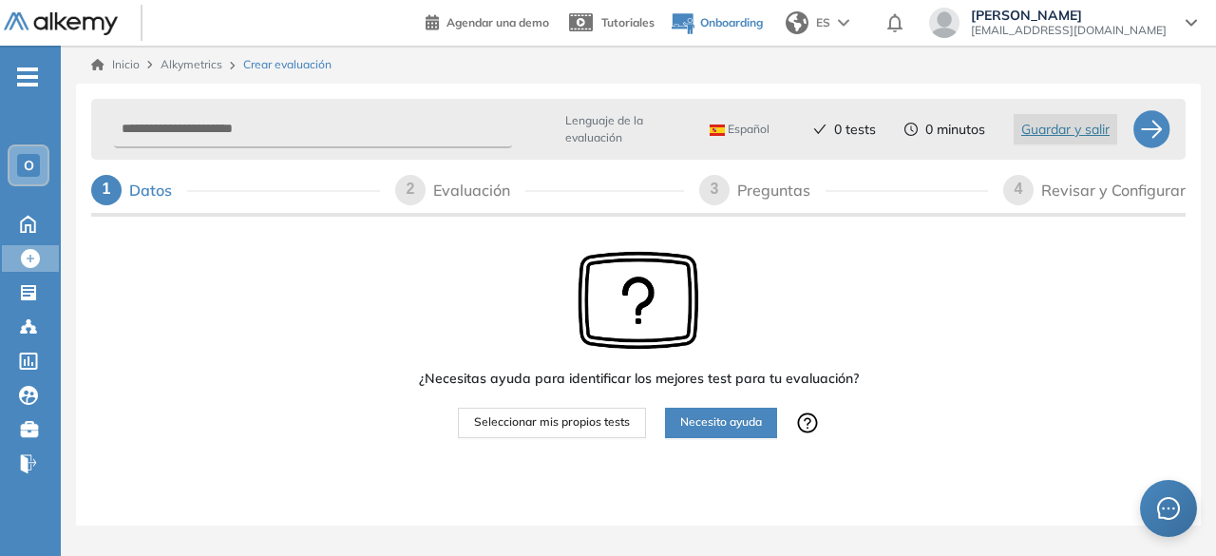
click at [762, 19] on span "Onboarding" at bounding box center [731, 22] width 63 height 14
